Goal: Communication & Community: Participate in discussion

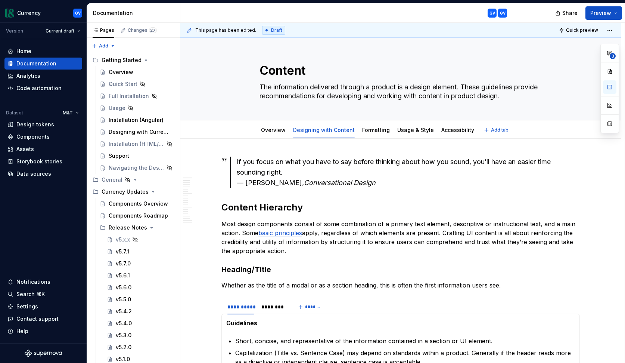
type textarea "*"
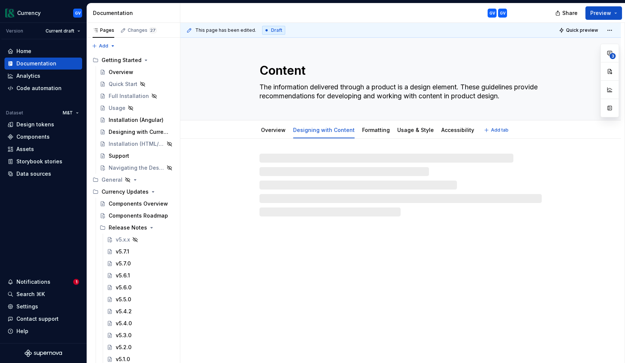
type textarea "*"
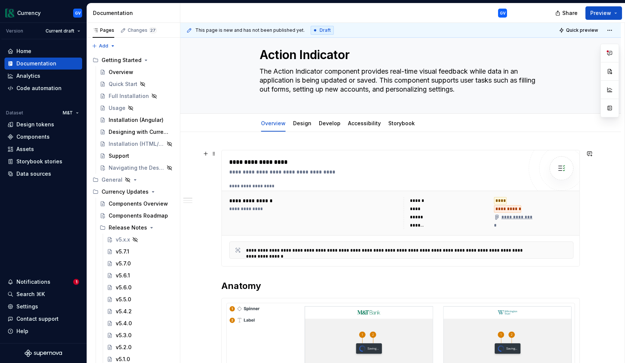
scroll to position [11, 0]
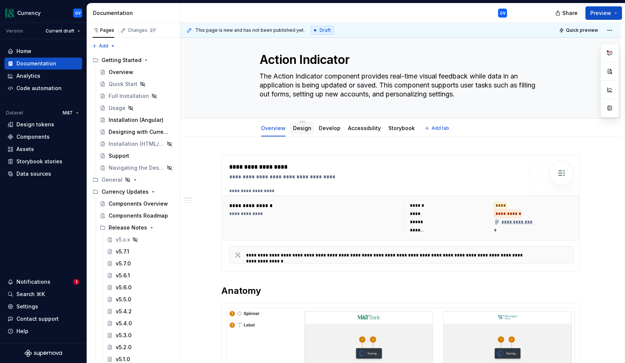
click at [303, 131] on div "Design" at bounding box center [302, 127] width 18 height 7
click at [304, 127] on link "Design" at bounding box center [302, 128] width 18 height 6
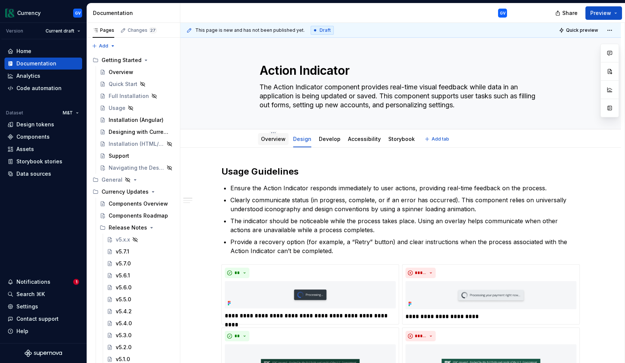
click at [277, 141] on link "Overview" at bounding box center [273, 139] width 25 height 6
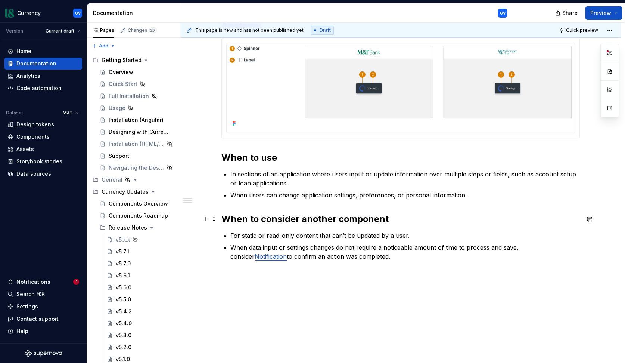
scroll to position [282, 0]
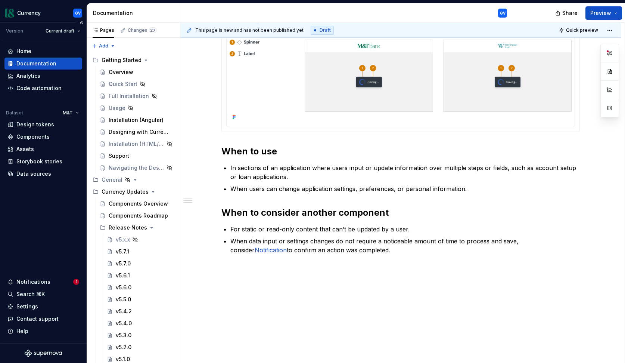
type textarea "*"
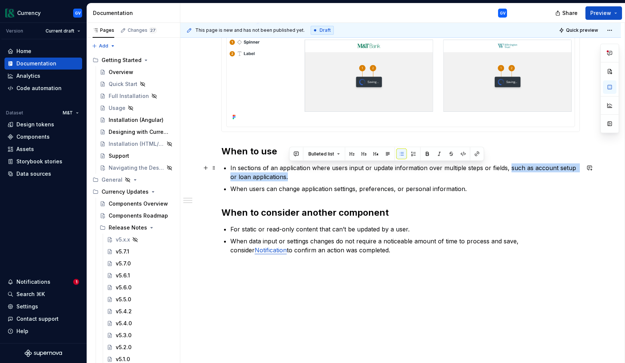
drag, startPoint x: 509, startPoint y: 169, endPoint x: 464, endPoint y: 177, distance: 46.7
click at [464, 177] on p "In sections of an application where users input or update information over mult…" at bounding box center [405, 172] width 350 height 18
click at [594, 166] on button "button" at bounding box center [590, 167] width 10 height 10
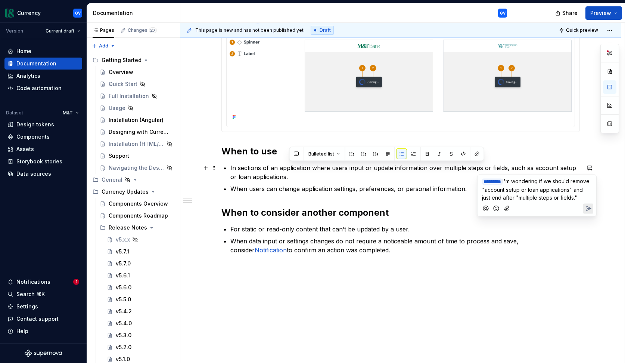
click at [591, 188] on span "I'm wondering if we should remove "account setup or loan applications" and just…" at bounding box center [536, 189] width 109 height 23
click at [573, 205] on p "﻿ * ******* ﻿ I'm wondering if we should remove "account setup or loan applicat…" at bounding box center [537, 193] width 110 height 32
click at [575, 203] on span "I'm wondering if we should remove "account setup or loan applications" since it…" at bounding box center [537, 197] width 110 height 38
click at [589, 220] on icon "Send" at bounding box center [588, 223] width 7 height 7
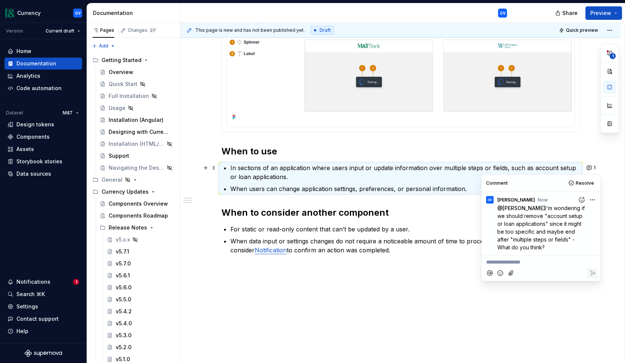
click at [617, 171] on div "**********" at bounding box center [400, 119] width 441 height 506
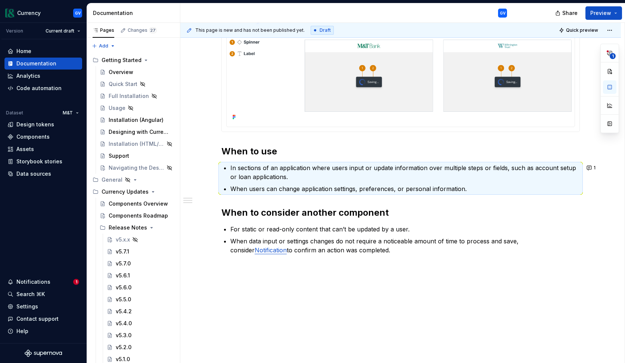
type textarea "*"
